Goal: Task Accomplishment & Management: Use online tool/utility

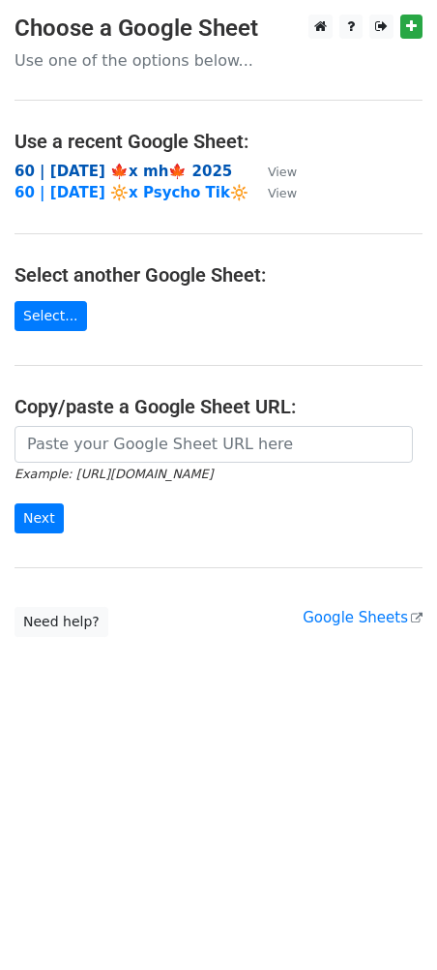
click at [113, 169] on strong "60 | SEP 25 🍁x mh🍁 2025" at bounding box center [124, 171] width 218 height 17
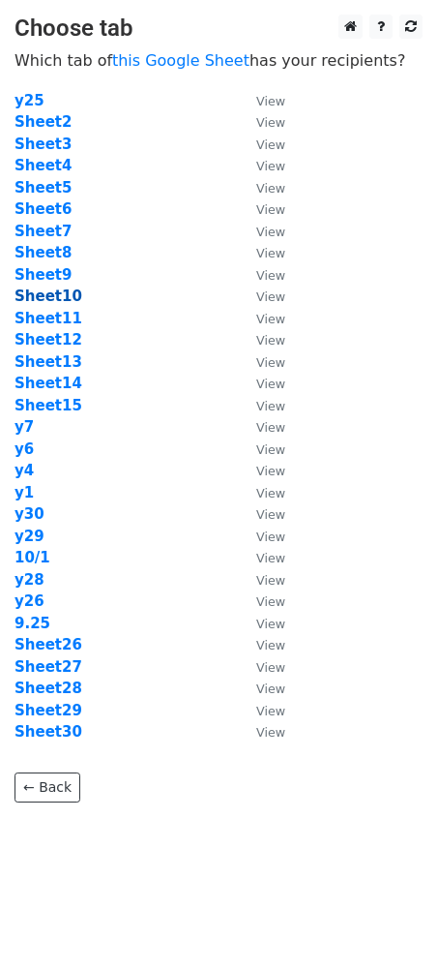
click at [49, 293] on strong "Sheet10" at bounding box center [49, 295] width 68 height 17
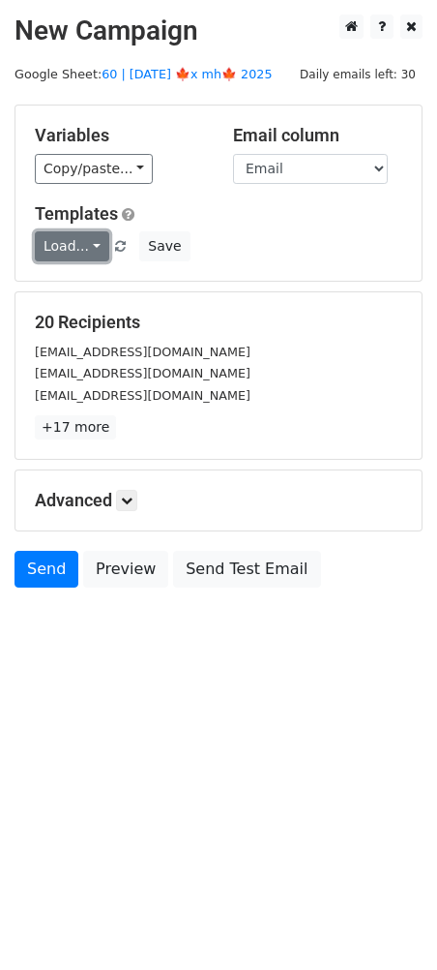
click at [73, 251] on link "Load..." at bounding box center [72, 246] width 75 height 30
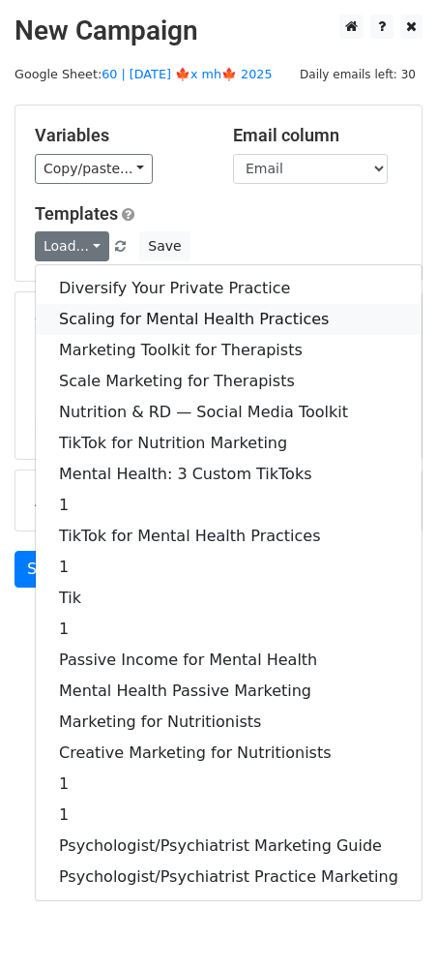
click at [135, 313] on link "Scaling for Mental Health Practices" at bounding box center [229, 319] width 386 height 31
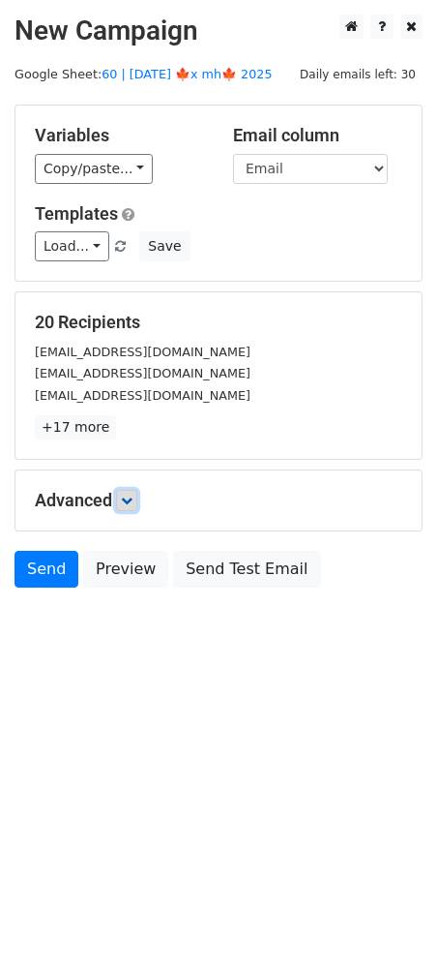
click at [124, 490] on link at bounding box center [126, 500] width 21 height 21
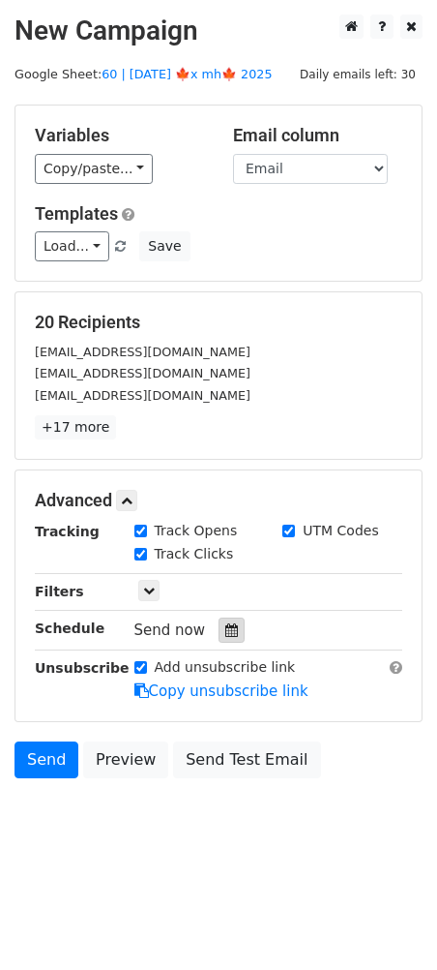
click at [225, 632] on icon at bounding box center [231, 630] width 13 height 14
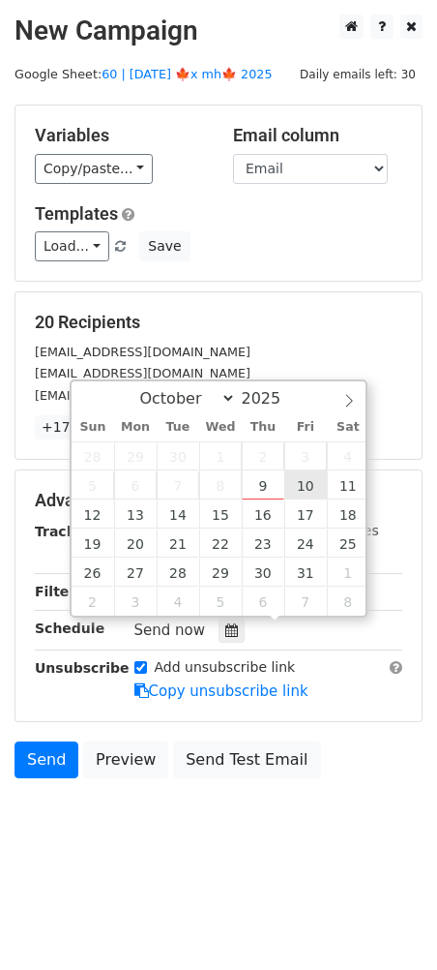
type input "2025-10-10 12:00"
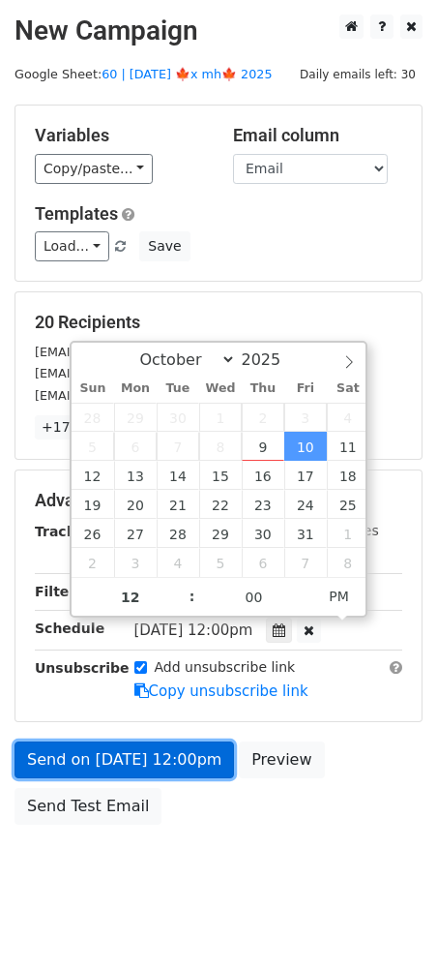
click at [165, 763] on link "Send on Oct 10 at 12:00pm" at bounding box center [125, 759] width 220 height 37
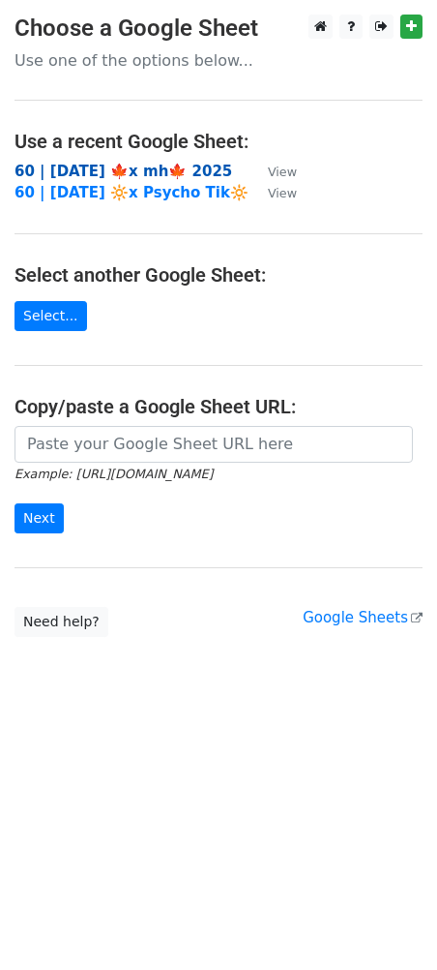
click at [125, 175] on strong "60 | [DATE] 🍁x mh🍁 2025" at bounding box center [124, 171] width 218 height 17
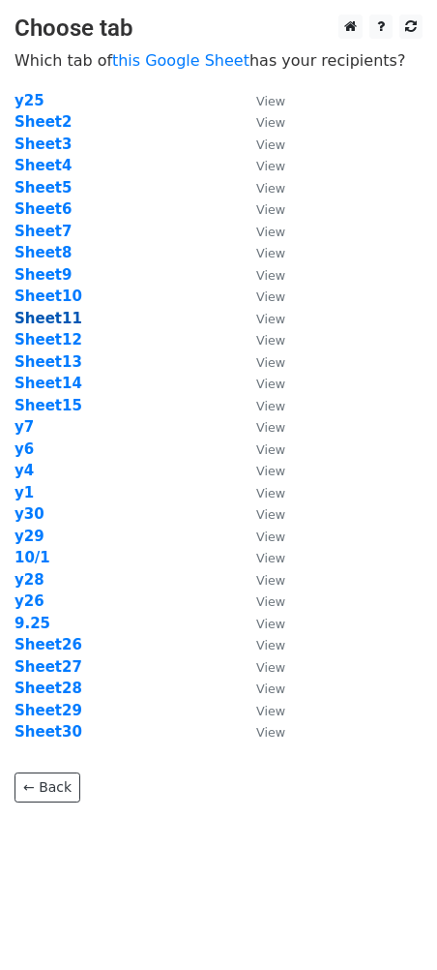
click at [61, 316] on strong "Sheet11" at bounding box center [49, 318] width 68 height 17
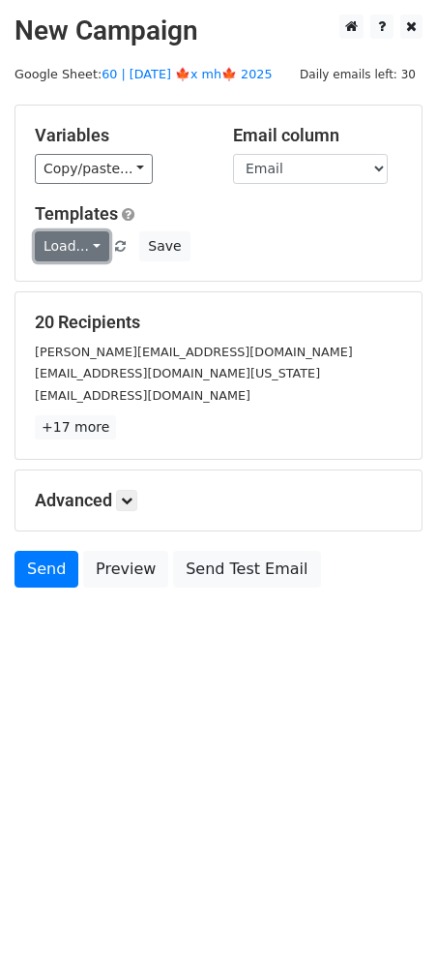
click at [81, 242] on link "Load..." at bounding box center [72, 246] width 75 height 30
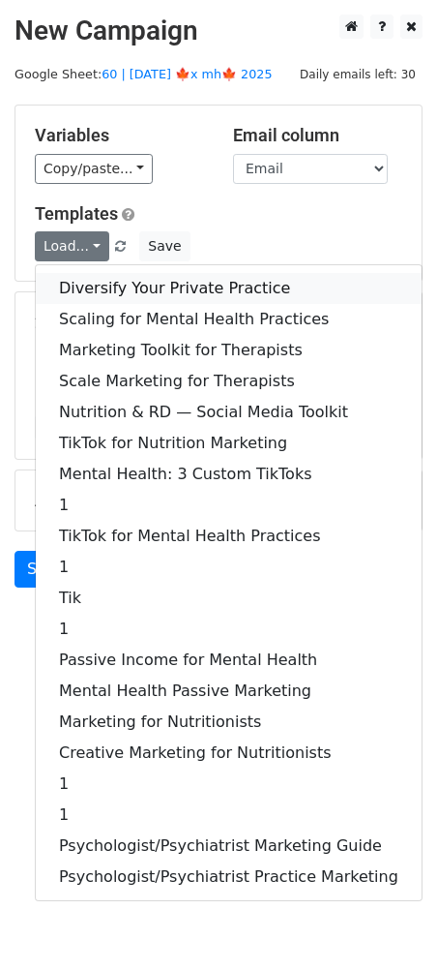
click at [110, 280] on link "Diversify Your Private Practice" at bounding box center [229, 288] width 386 height 31
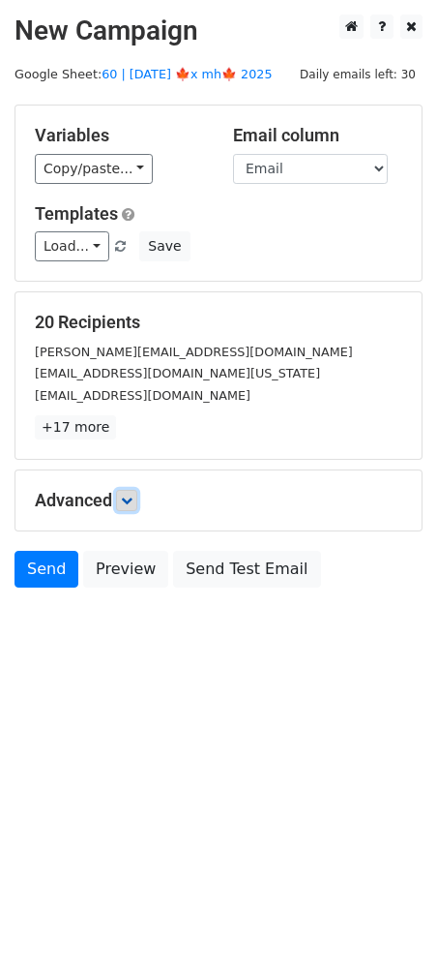
click at [133, 502] on icon at bounding box center [127, 501] width 12 height 12
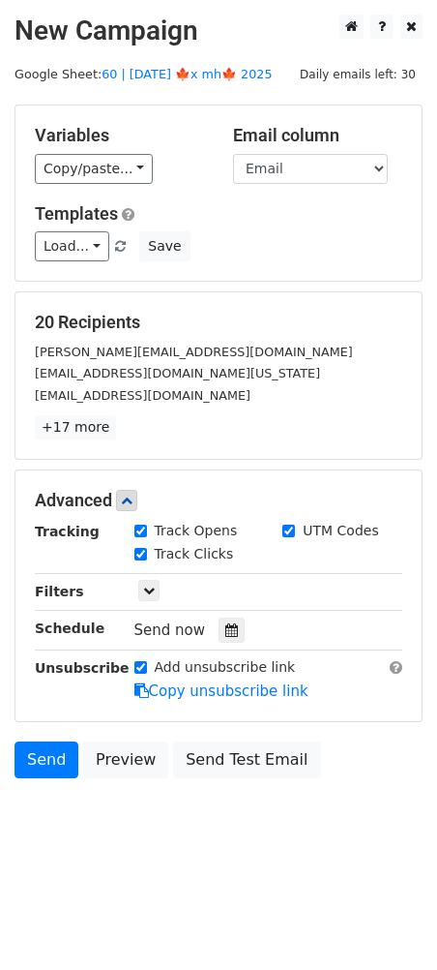
click at [226, 642] on div "Tracking Track Opens UTM Codes Track Clicks Filters Only include spreadsheet ro…" at bounding box center [219, 611] width 368 height 181
click at [225, 617] on div at bounding box center [232, 629] width 26 height 25
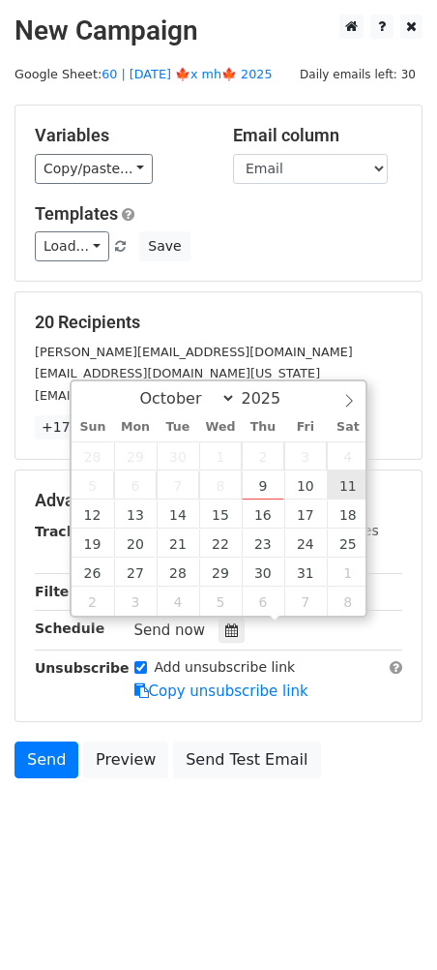
type input "2025-10-11 12:00"
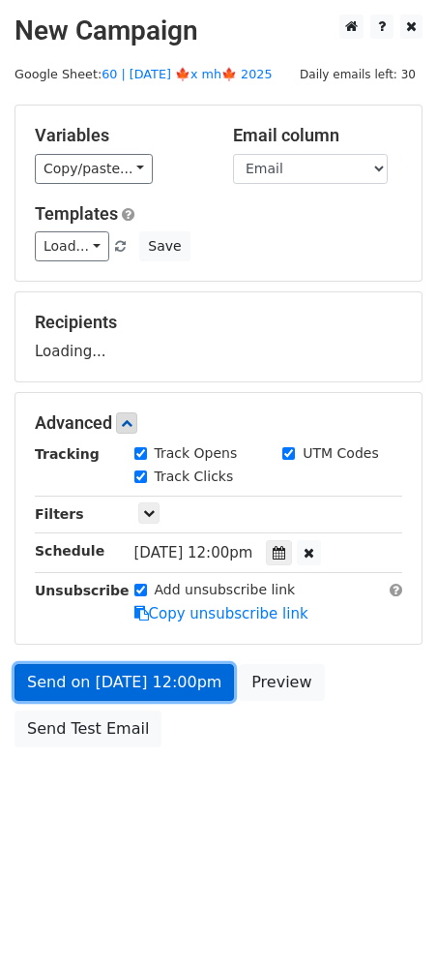
click at [194, 678] on link "Send on Oct 11 at 12:00pm" at bounding box center [125, 682] width 220 height 37
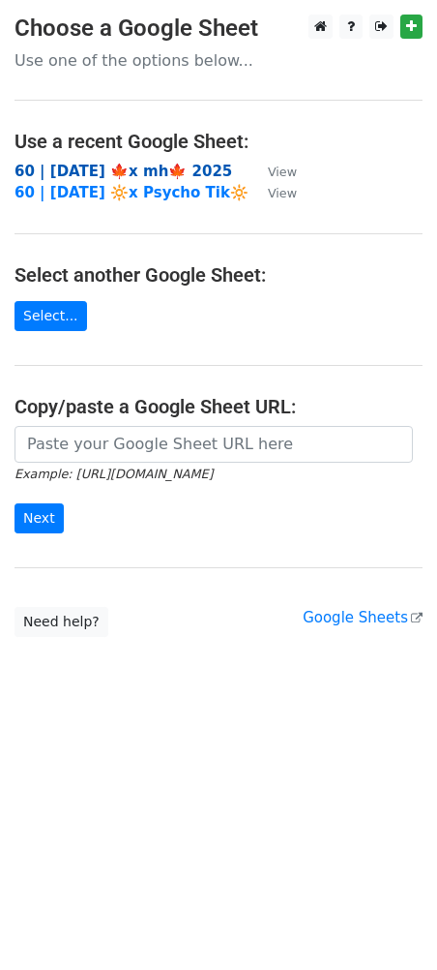
click at [119, 163] on strong "60 | [DATE] 🍁x mh🍁 2025" at bounding box center [124, 171] width 218 height 17
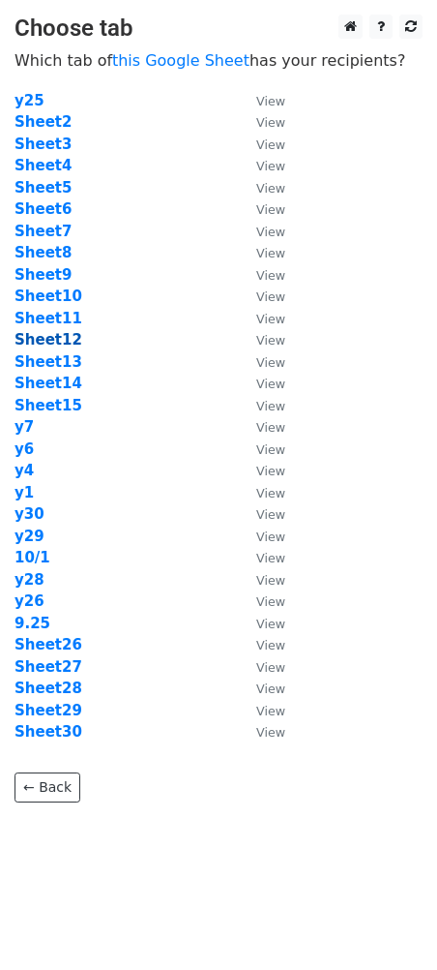
click at [65, 341] on strong "Sheet12" at bounding box center [49, 339] width 68 height 17
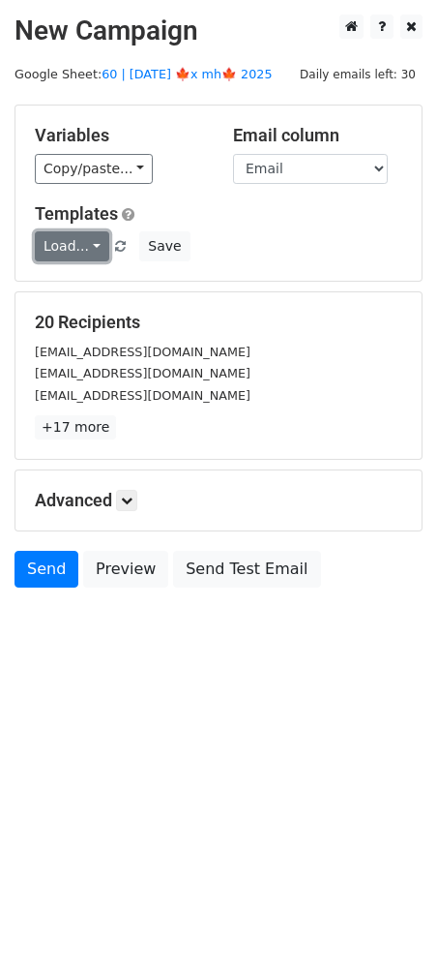
click at [52, 242] on link "Load..." at bounding box center [72, 246] width 75 height 30
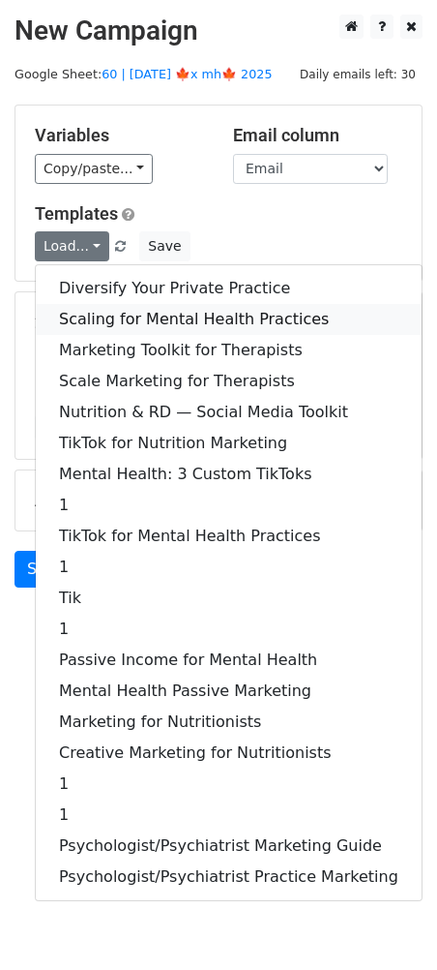
click at [103, 311] on link "Scaling for Mental Health Practices" at bounding box center [229, 319] width 386 height 31
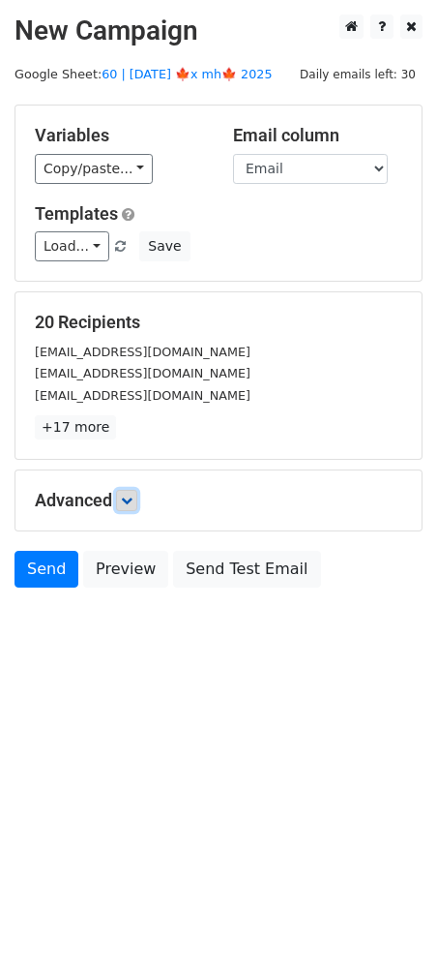
click at [130, 506] on link at bounding box center [126, 500] width 21 height 21
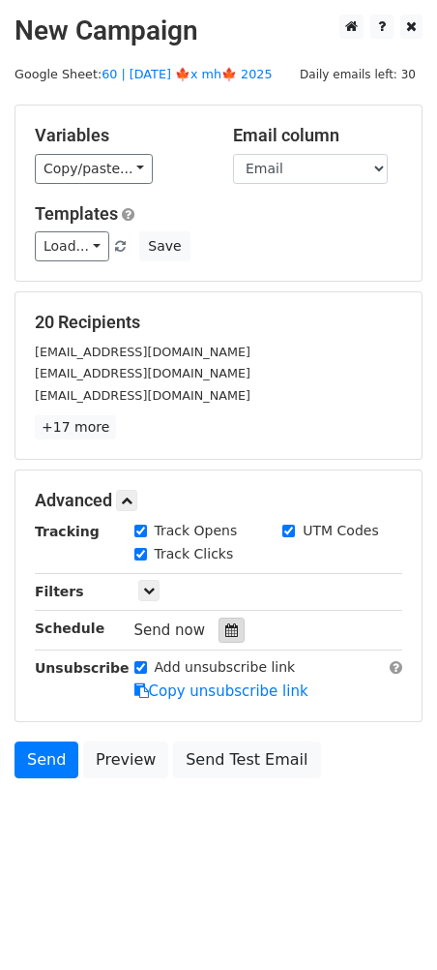
click at [225, 632] on icon at bounding box center [231, 630] width 13 height 14
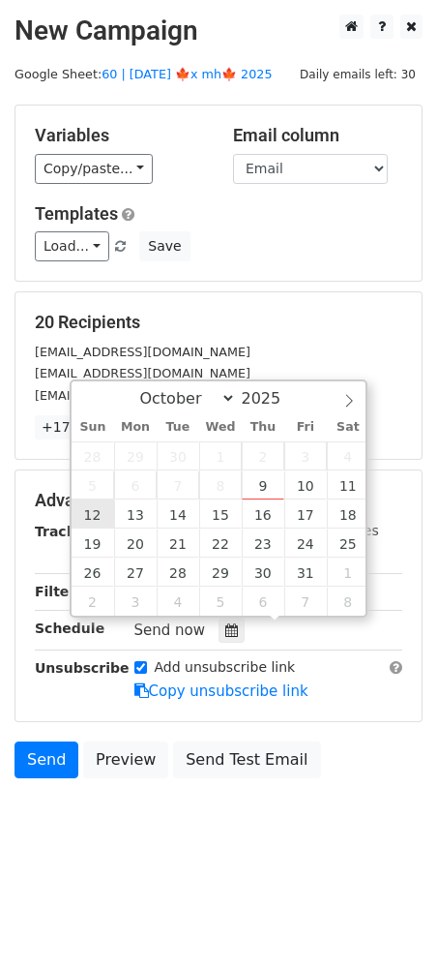
type input "2025-10-12 12:00"
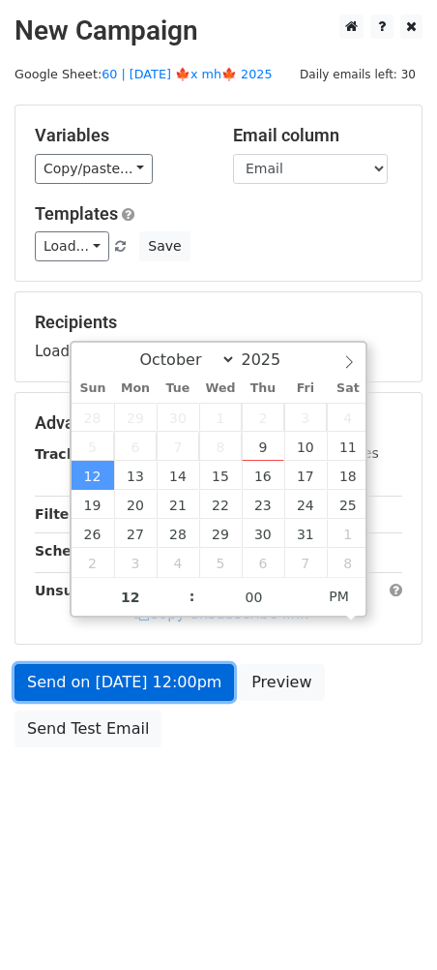
click at [111, 671] on link "Send on Oct 12 at 12:00pm" at bounding box center [125, 682] width 220 height 37
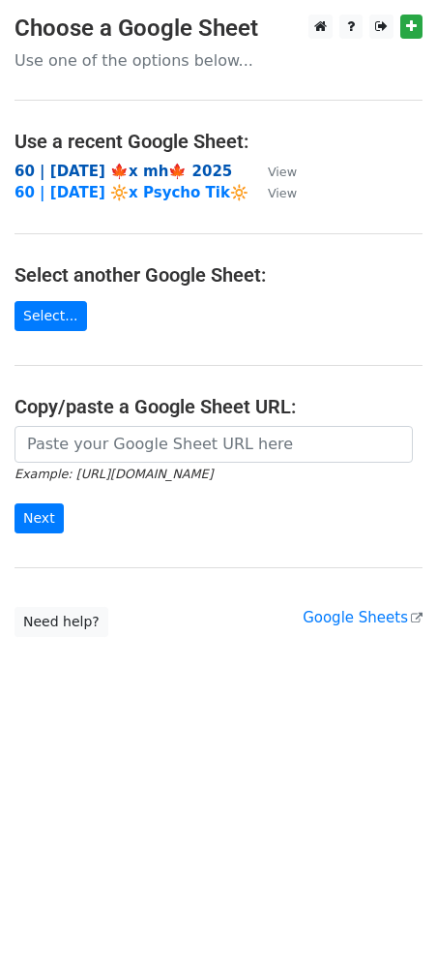
click at [179, 167] on strong "60 | SEP 25 🍁x mh🍁 2025" at bounding box center [124, 171] width 218 height 17
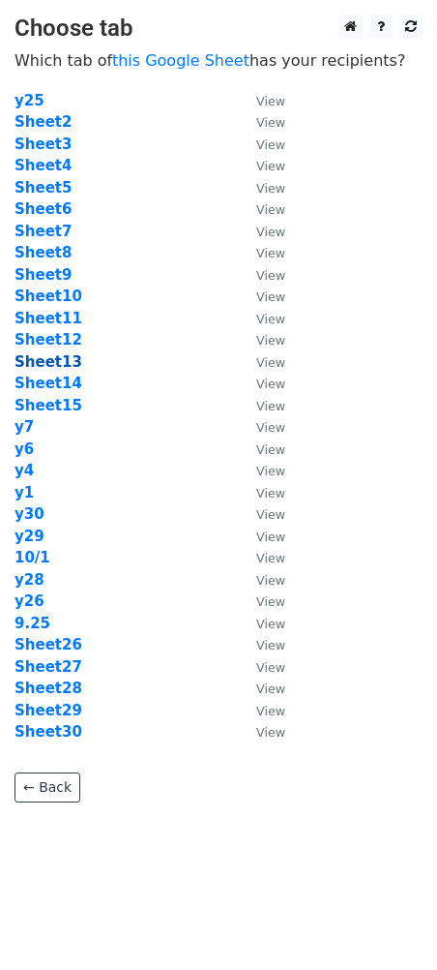
click at [60, 365] on strong "Sheet13" at bounding box center [49, 361] width 68 height 17
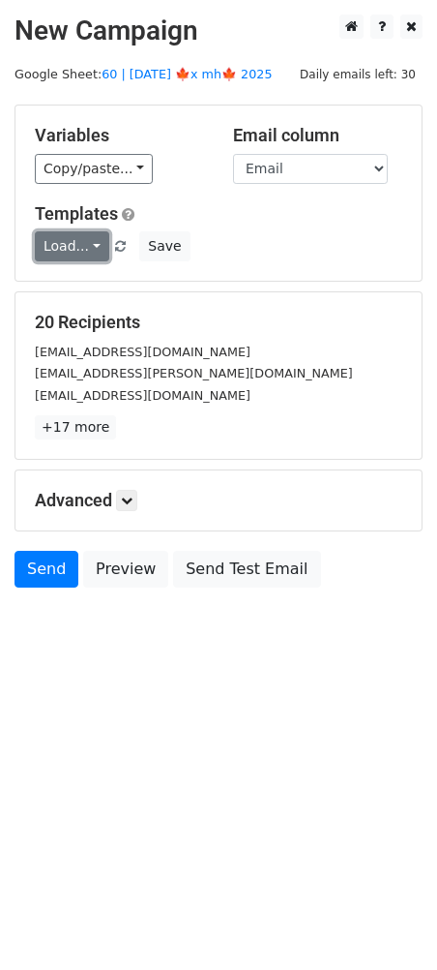
click at [80, 241] on link "Load..." at bounding box center [72, 246] width 75 height 30
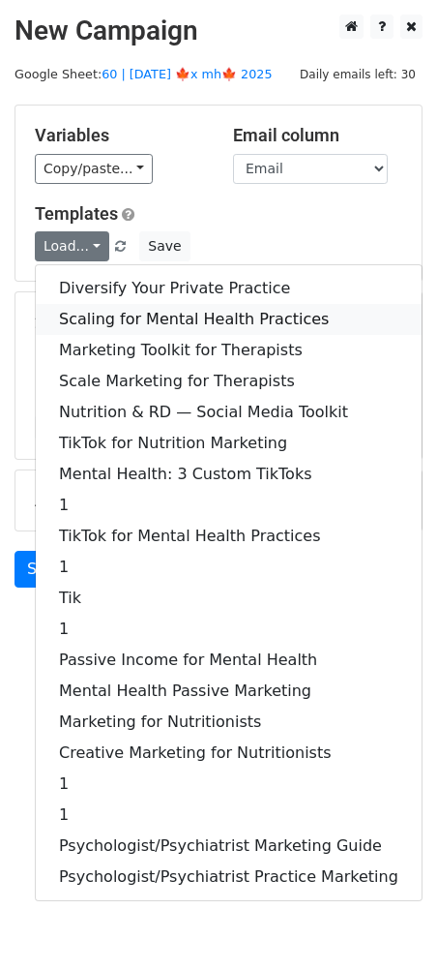
click at [110, 315] on link "Scaling for Mental Health Practices" at bounding box center [229, 319] width 386 height 31
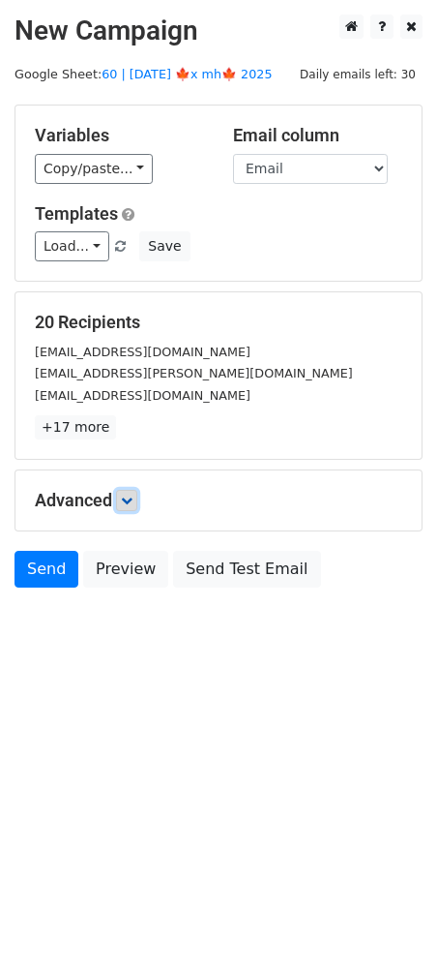
click at [129, 502] on icon at bounding box center [127, 501] width 12 height 12
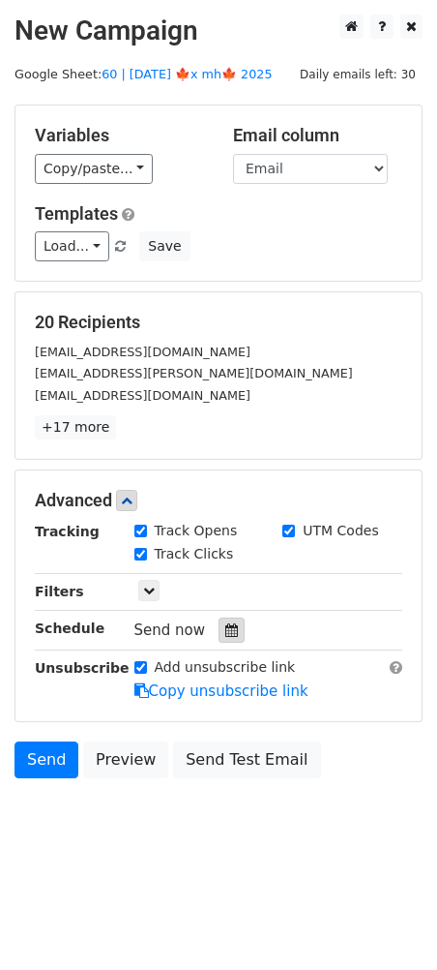
click at [225, 630] on icon at bounding box center [231, 630] width 13 height 14
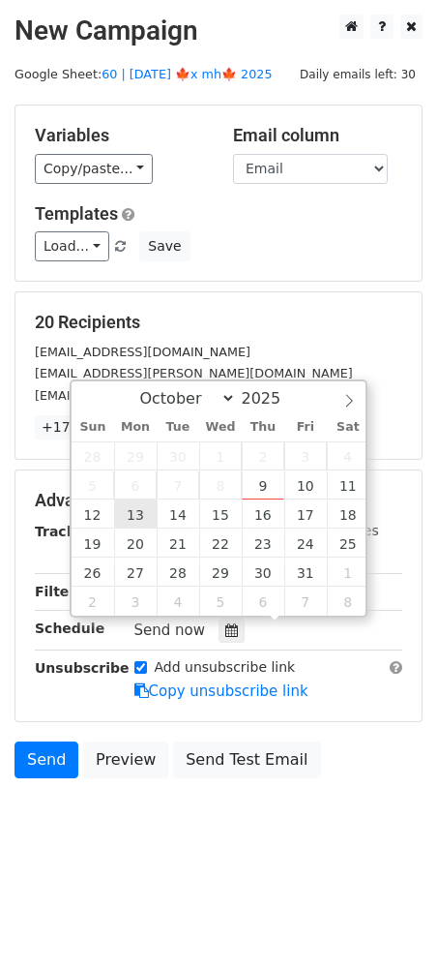
type input "2025-10-13 12:00"
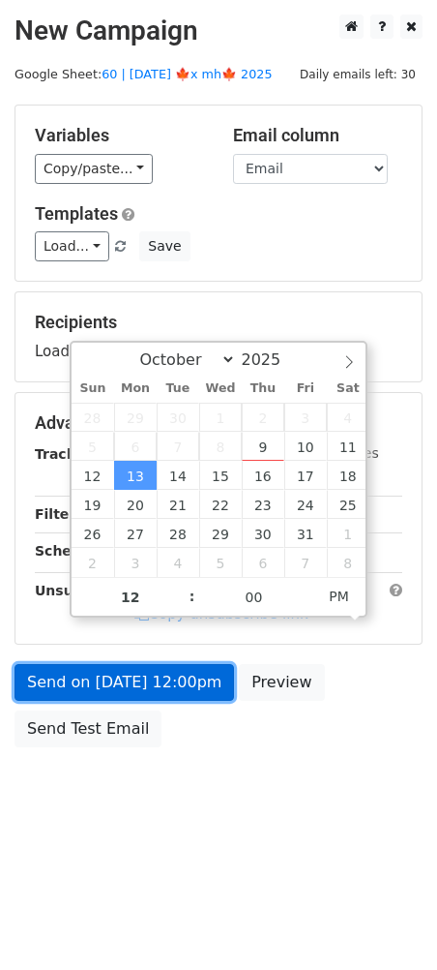
click at [114, 684] on link "Send on Oct 13 at 12:00pm" at bounding box center [125, 682] width 220 height 37
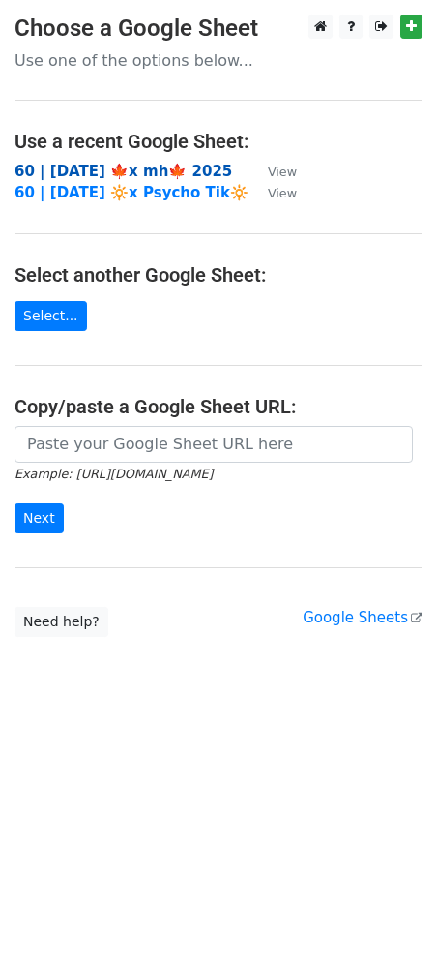
click at [170, 163] on strong "60 | [DATE] 🍁x mh🍁 2025" at bounding box center [124, 171] width 218 height 17
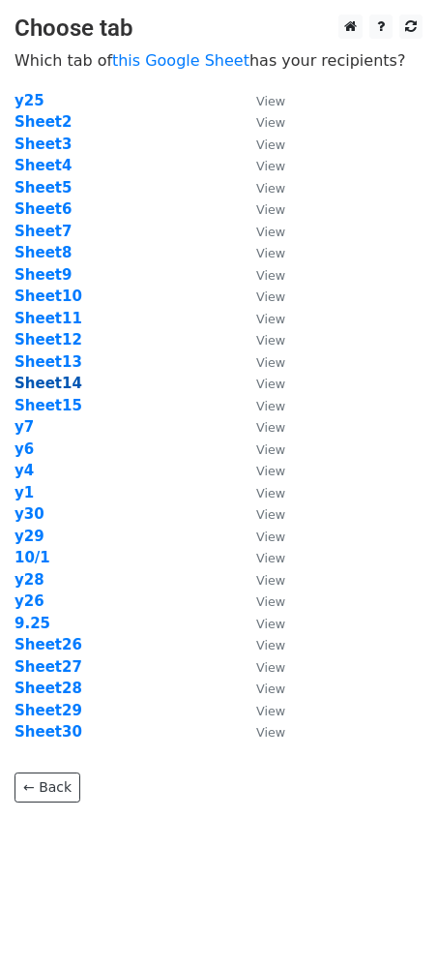
click at [40, 380] on strong "Sheet14" at bounding box center [49, 383] width 68 height 17
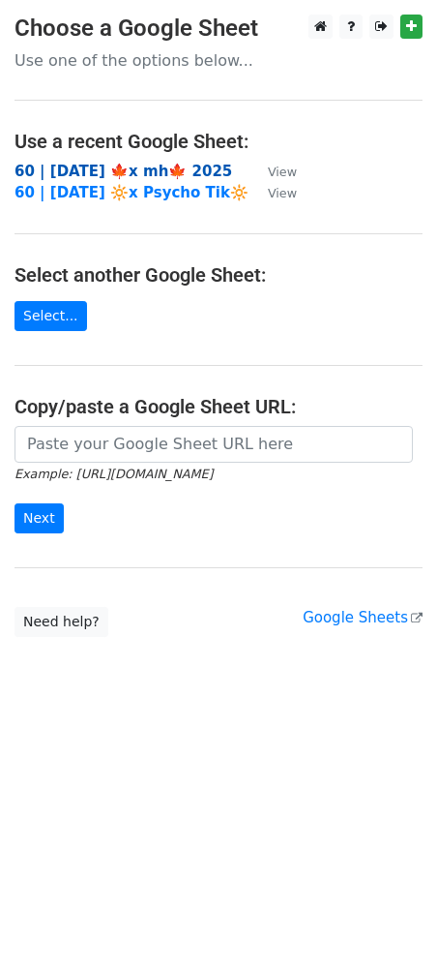
click at [129, 165] on strong "60 | [DATE] 🍁x mh🍁 2025" at bounding box center [124, 171] width 218 height 17
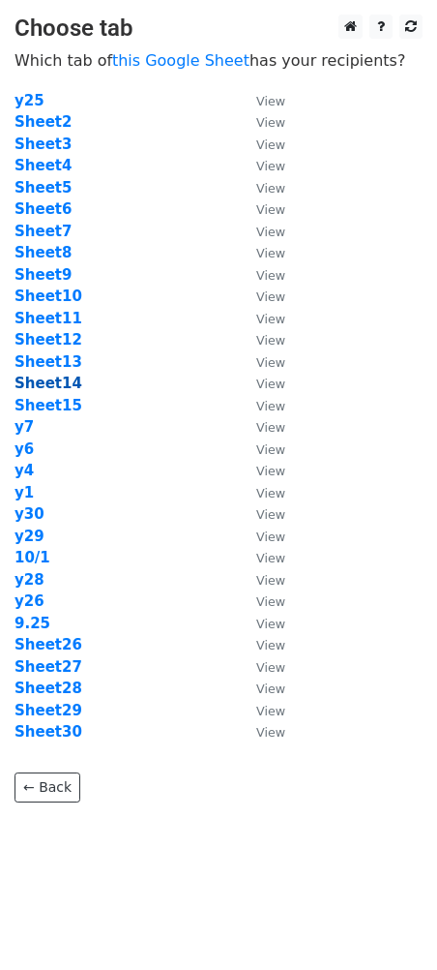
click at [47, 383] on strong "Sheet14" at bounding box center [49, 383] width 68 height 17
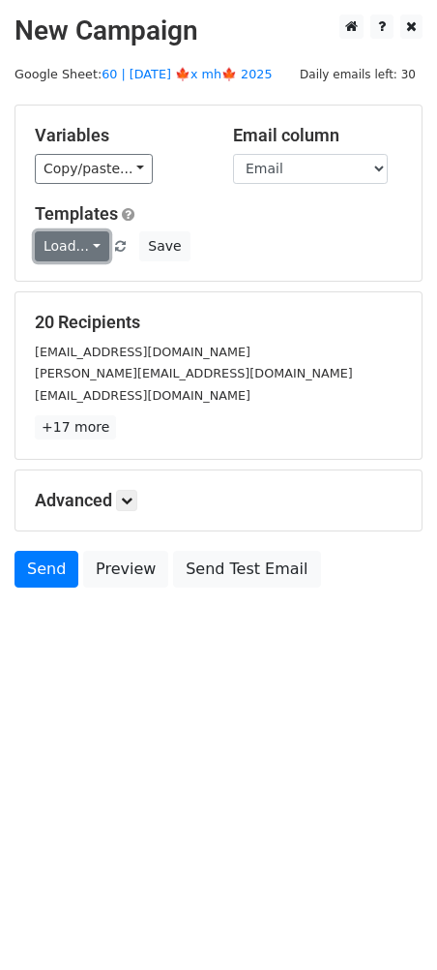
click at [78, 255] on link "Load..." at bounding box center [72, 246] width 75 height 30
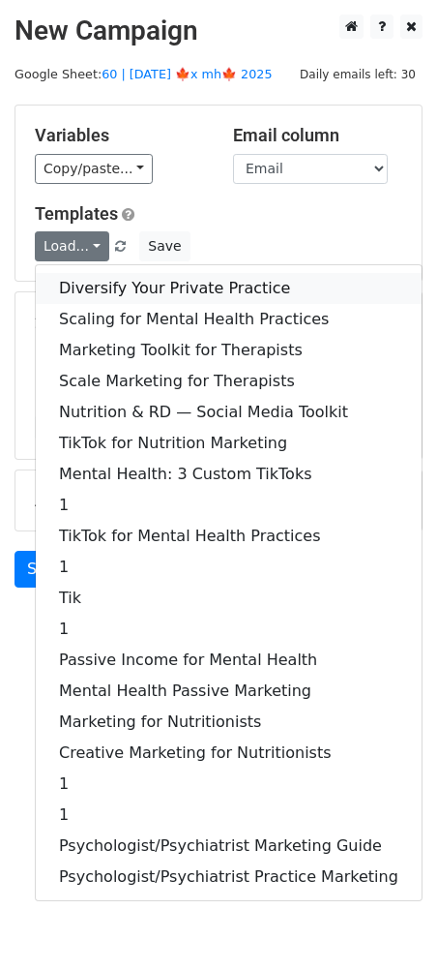
click at [102, 299] on link "Diversify Your Private Practice" at bounding box center [229, 288] width 386 height 31
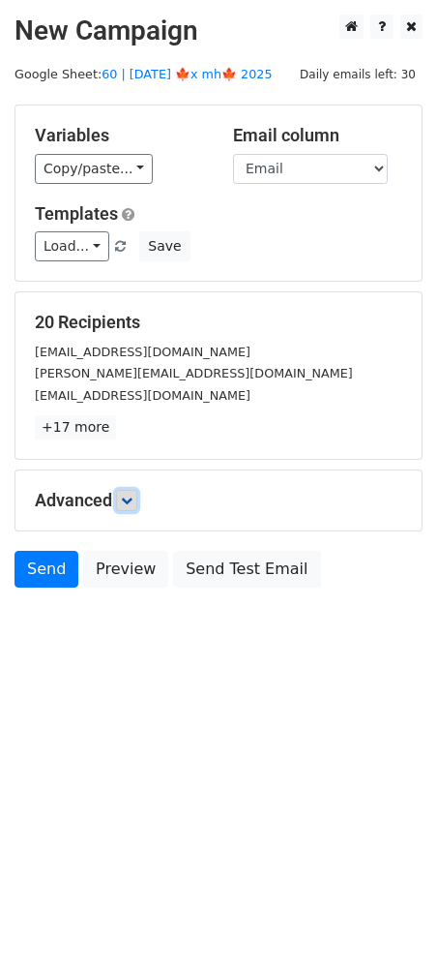
click at [133, 492] on link at bounding box center [126, 500] width 21 height 21
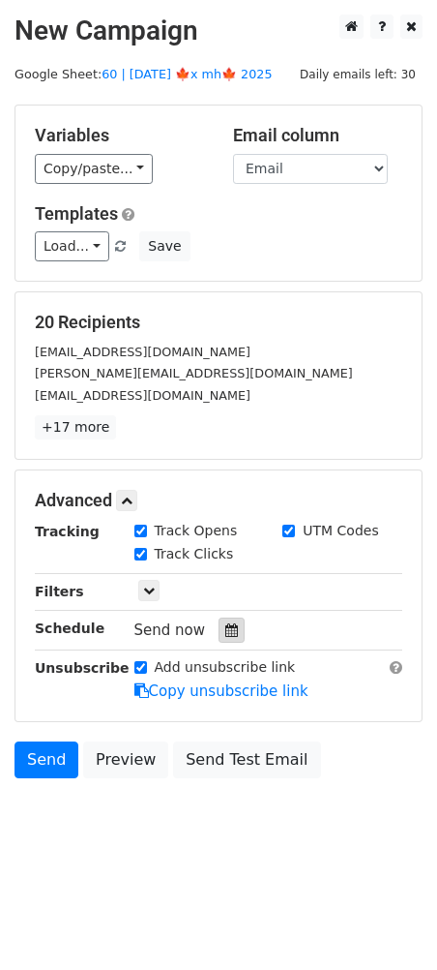
click at [225, 633] on icon at bounding box center [231, 630] width 13 height 14
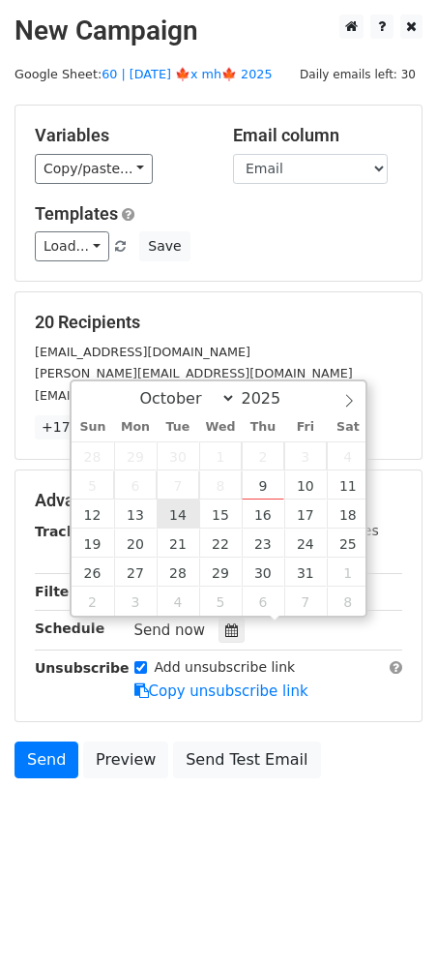
type input "2025-10-14 12:00"
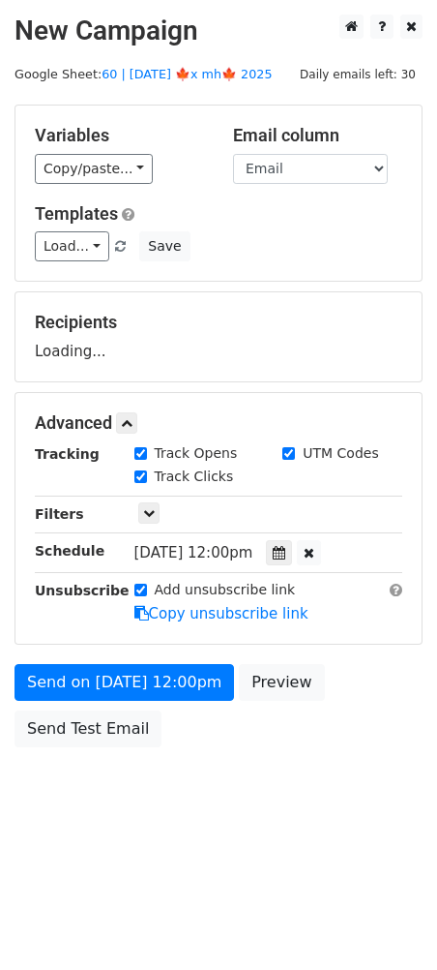
click at [140, 650] on form "Variables Copy/paste... {{Email}} Email column Email Templates Load... Diversif…" at bounding box center [219, 431] width 408 height 652
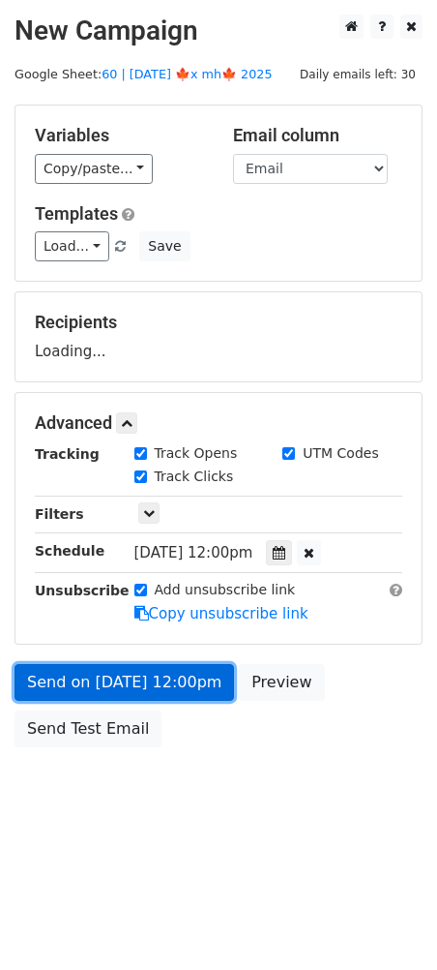
click at [128, 695] on link "Send on Oct 14 at 12:00pm" at bounding box center [125, 682] width 220 height 37
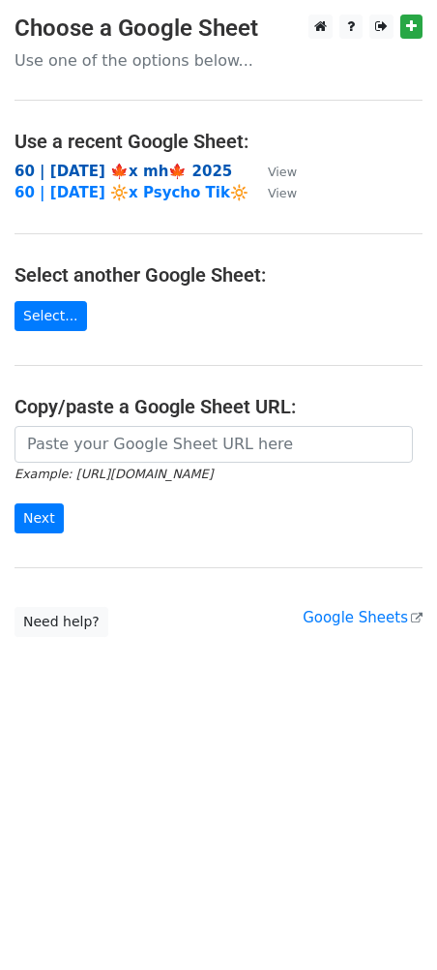
click at [154, 165] on strong "60 | [DATE] 🍁x mh🍁 2025" at bounding box center [124, 171] width 218 height 17
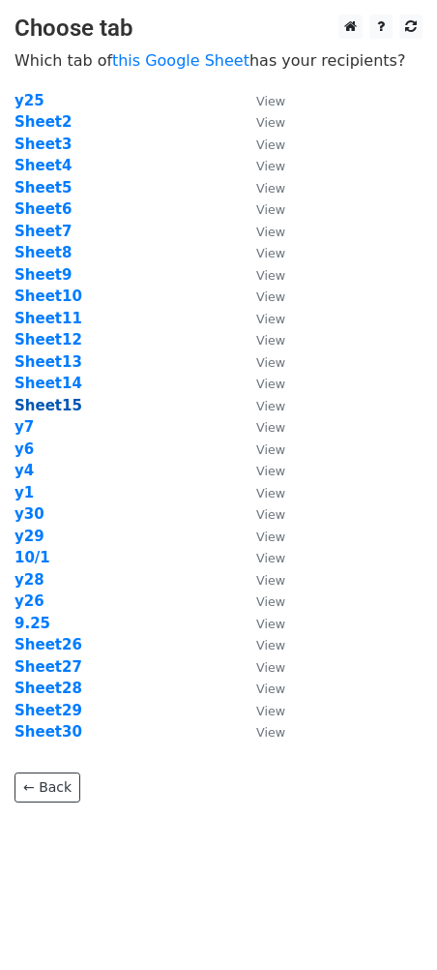
click at [71, 401] on strong "Sheet15" at bounding box center [49, 405] width 68 height 17
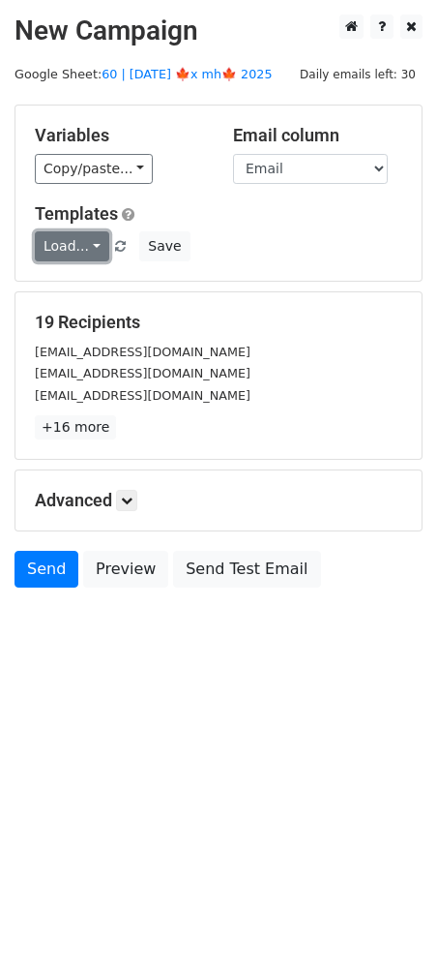
click at [78, 243] on link "Load..." at bounding box center [72, 246] width 75 height 30
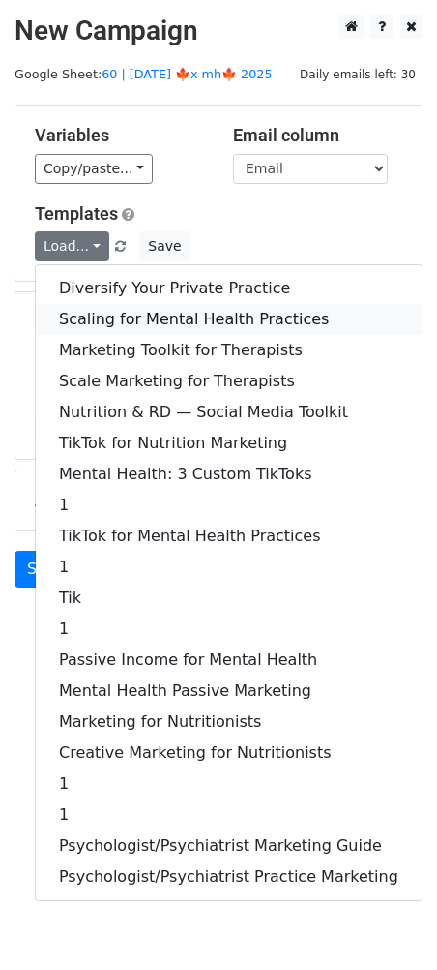
click at [130, 310] on link "Scaling for Mental Health Practices" at bounding box center [229, 319] width 386 height 31
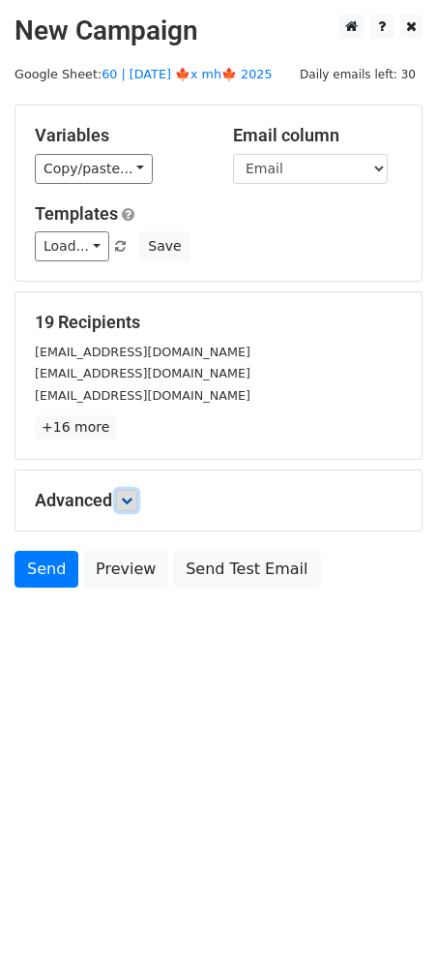
click at [129, 505] on link at bounding box center [126, 500] width 21 height 21
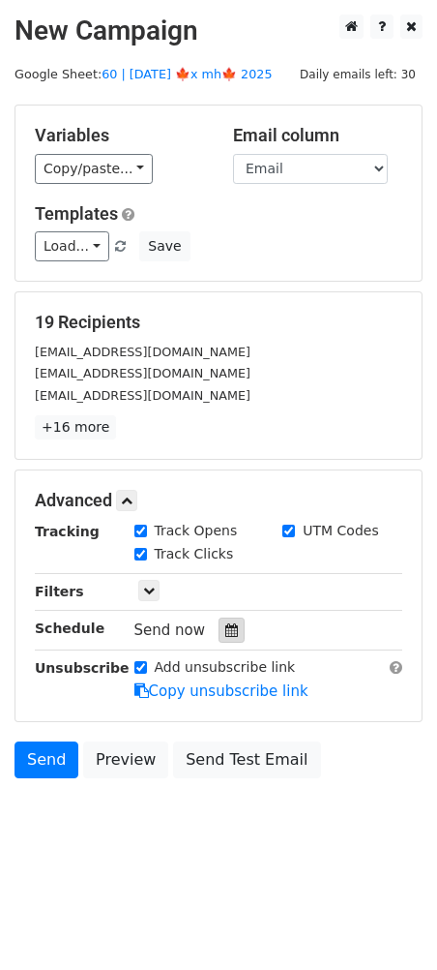
click at [232, 632] on div at bounding box center [232, 629] width 26 height 25
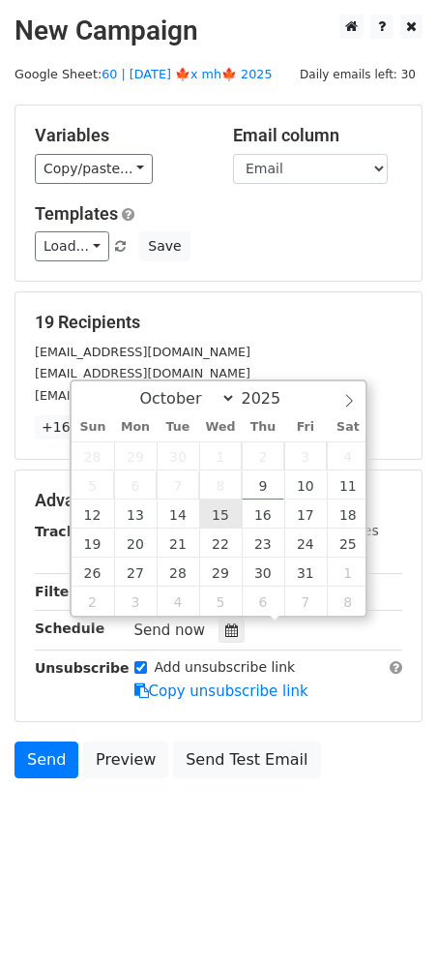
type input "[DATE] 12:00"
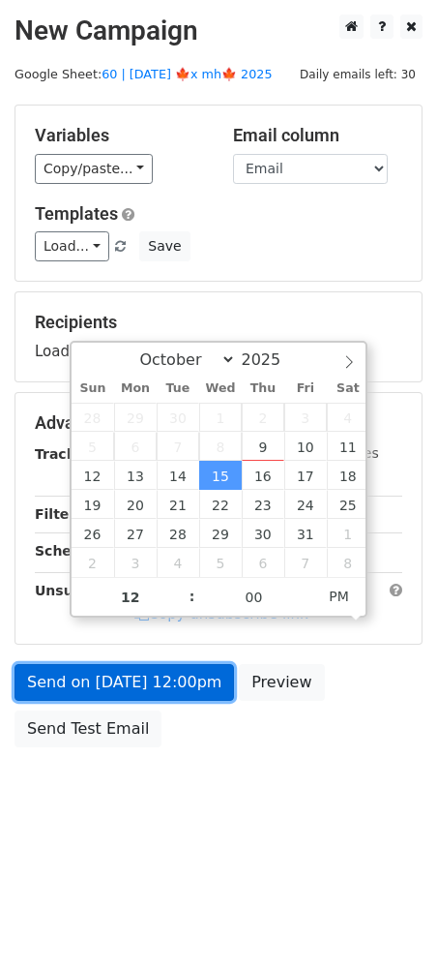
click at [178, 696] on link "Send on [DATE] 12:00pm" at bounding box center [125, 682] width 220 height 37
